Goal: Navigation & Orientation: Find specific page/section

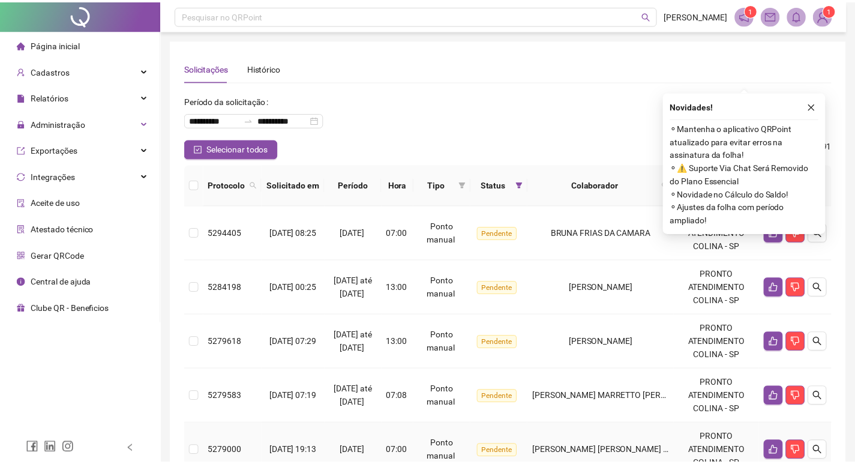
scroll to position [60, 0]
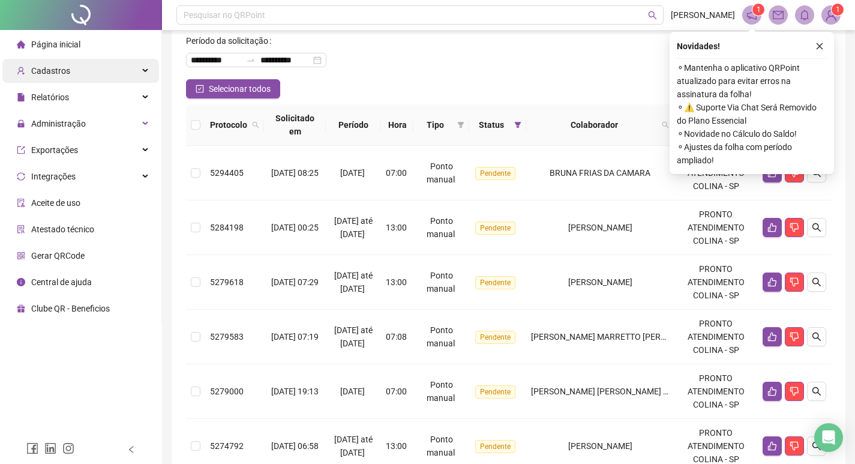
click at [103, 72] on div "Cadastros" at bounding box center [80, 71] width 157 height 24
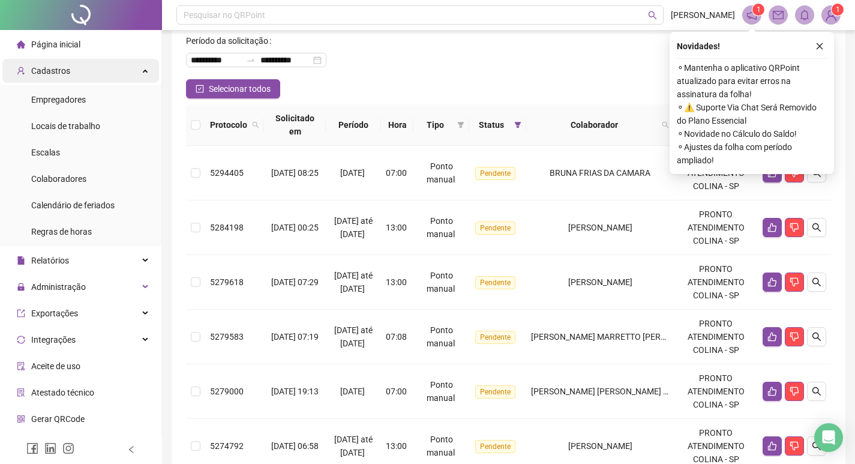
click at [90, 73] on div "Cadastros" at bounding box center [80, 71] width 157 height 24
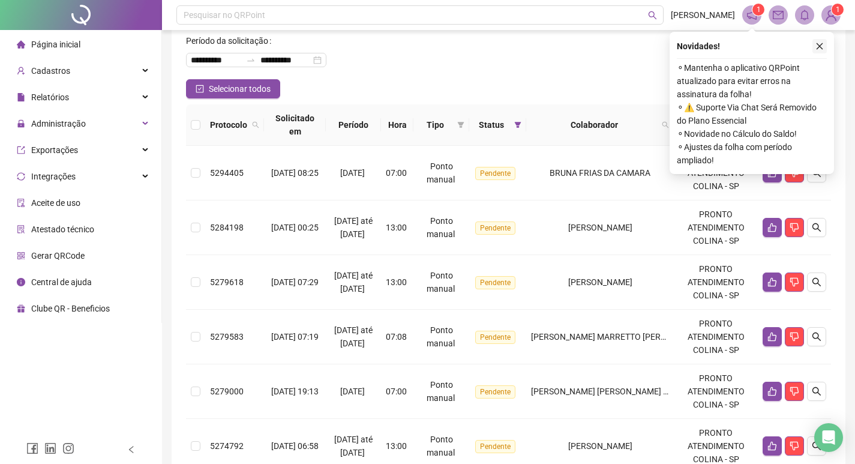
click at [818, 50] on button "button" at bounding box center [820, 46] width 14 height 14
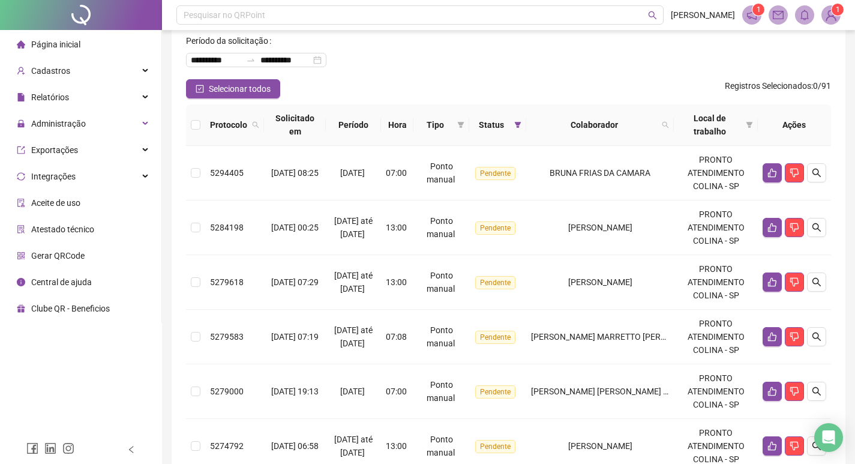
click at [755, 17] on icon "notification" at bounding box center [752, 15] width 11 height 11
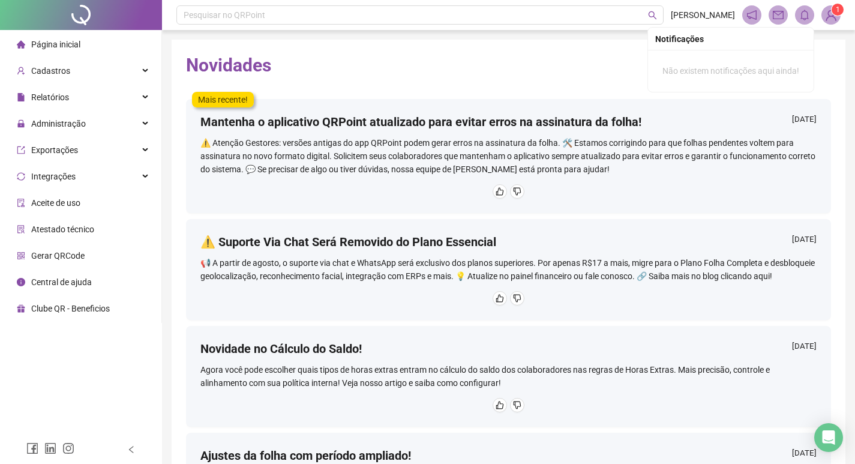
click at [836, 11] on span "1" at bounding box center [838, 9] width 4 height 8
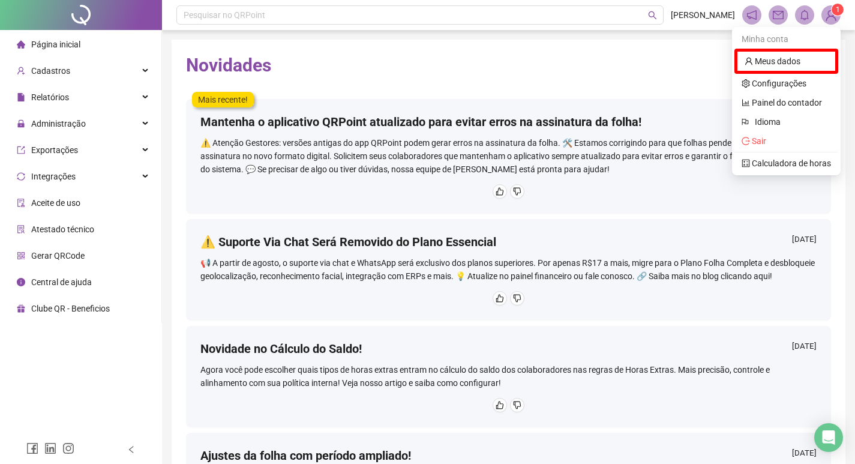
click at [836, 19] on img at bounding box center [831, 15] width 18 height 18
